Goal: Task Accomplishment & Management: Use online tool/utility

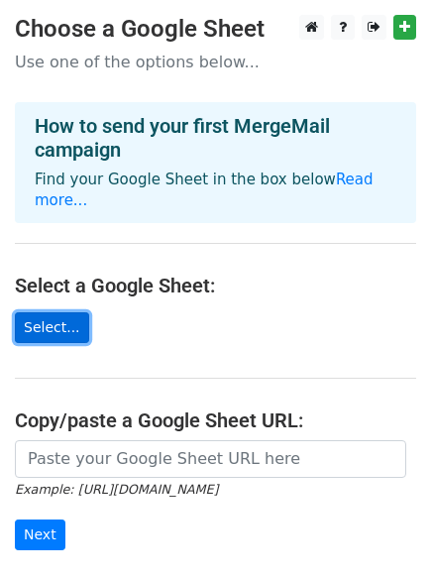
click at [47, 312] on link "Select..." at bounding box center [52, 327] width 74 height 31
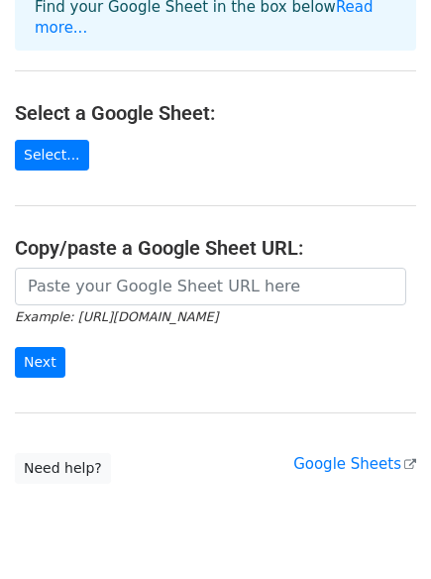
scroll to position [215, 0]
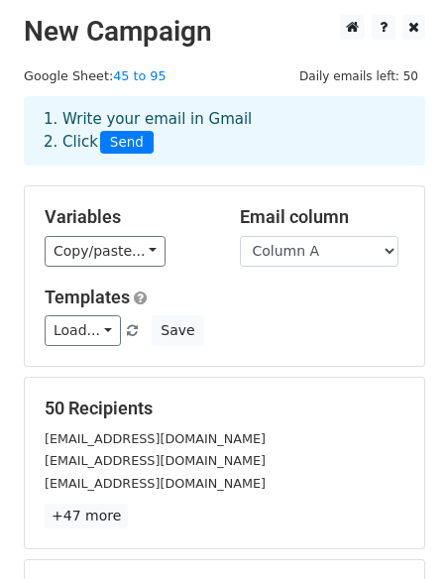
scroll to position [270, 0]
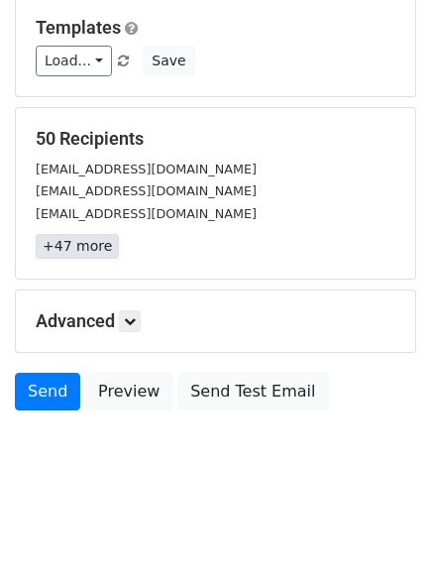
click at [98, 250] on link "+47 more" at bounding box center [77, 246] width 83 height 25
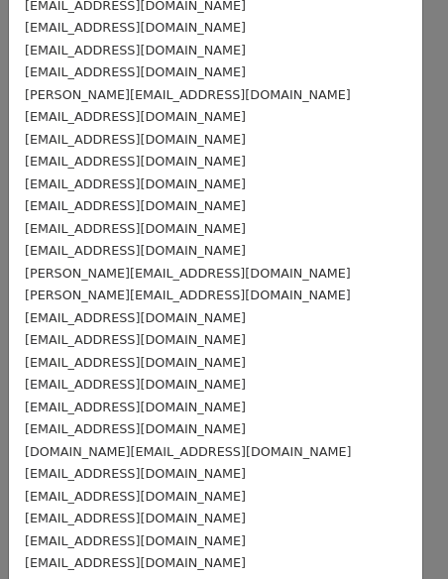
scroll to position [716, 0]
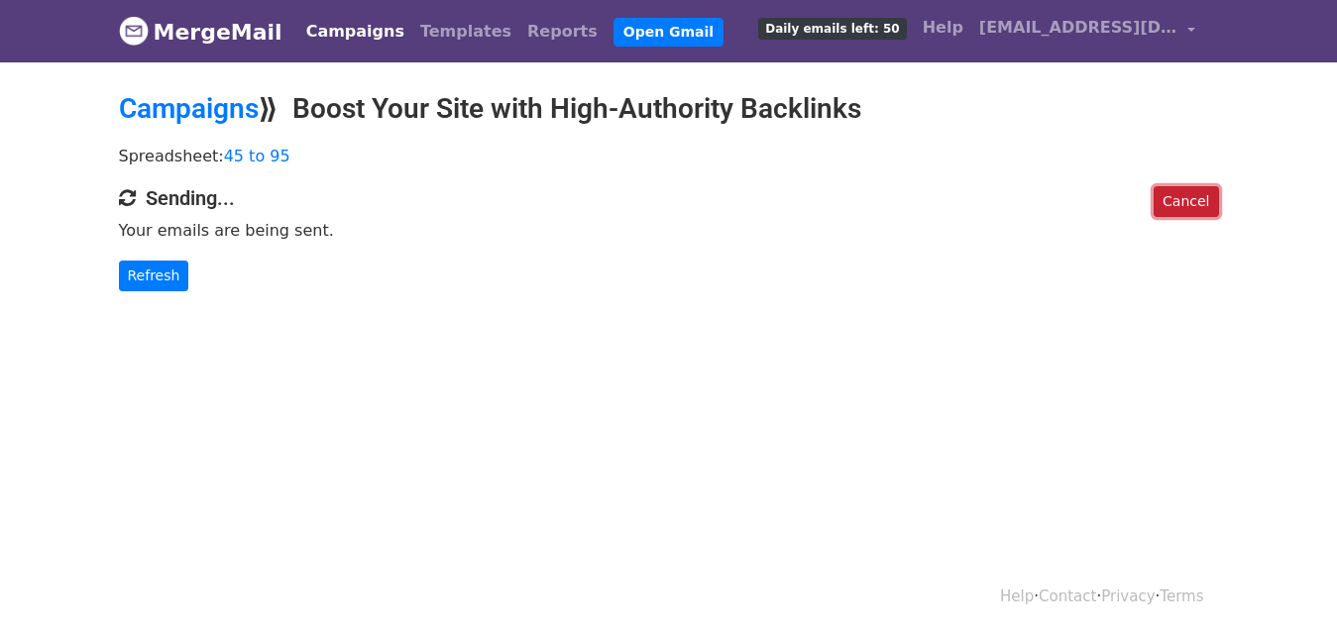
click at [1188, 208] on link "Cancel" at bounding box center [1186, 201] width 64 height 31
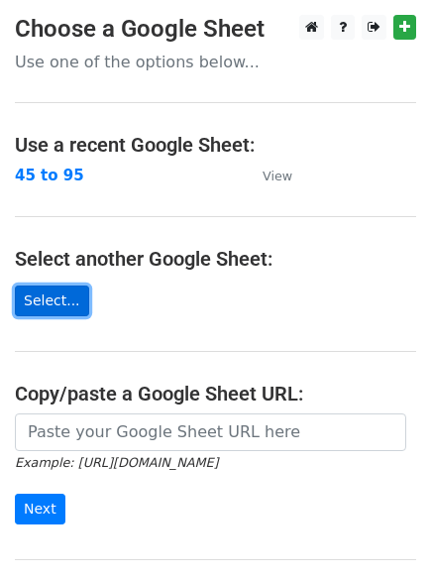
click at [68, 313] on link "Select..." at bounding box center [52, 300] width 74 height 31
click at [65, 303] on link "Select..." at bounding box center [52, 300] width 74 height 31
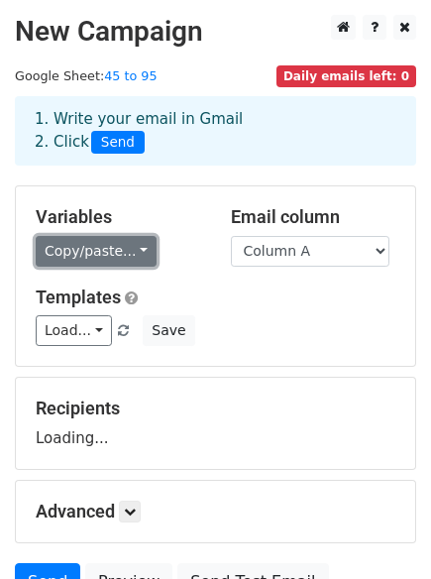
click at [92, 257] on link "Copy/paste..." at bounding box center [96, 251] width 121 height 31
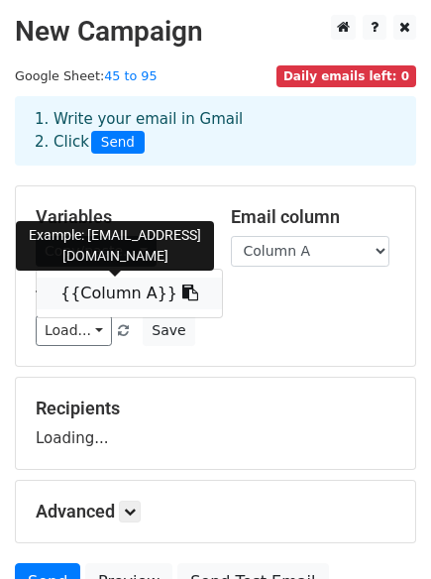
click at [120, 293] on link "{{Column A}}" at bounding box center [129, 294] width 185 height 32
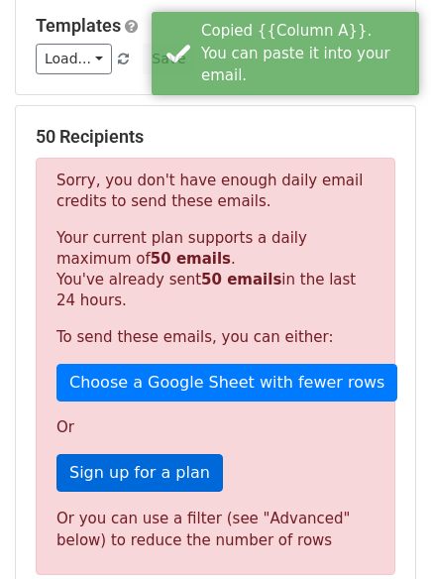
scroll to position [231, 0]
